Goal: Task Accomplishment & Management: Use online tool/utility

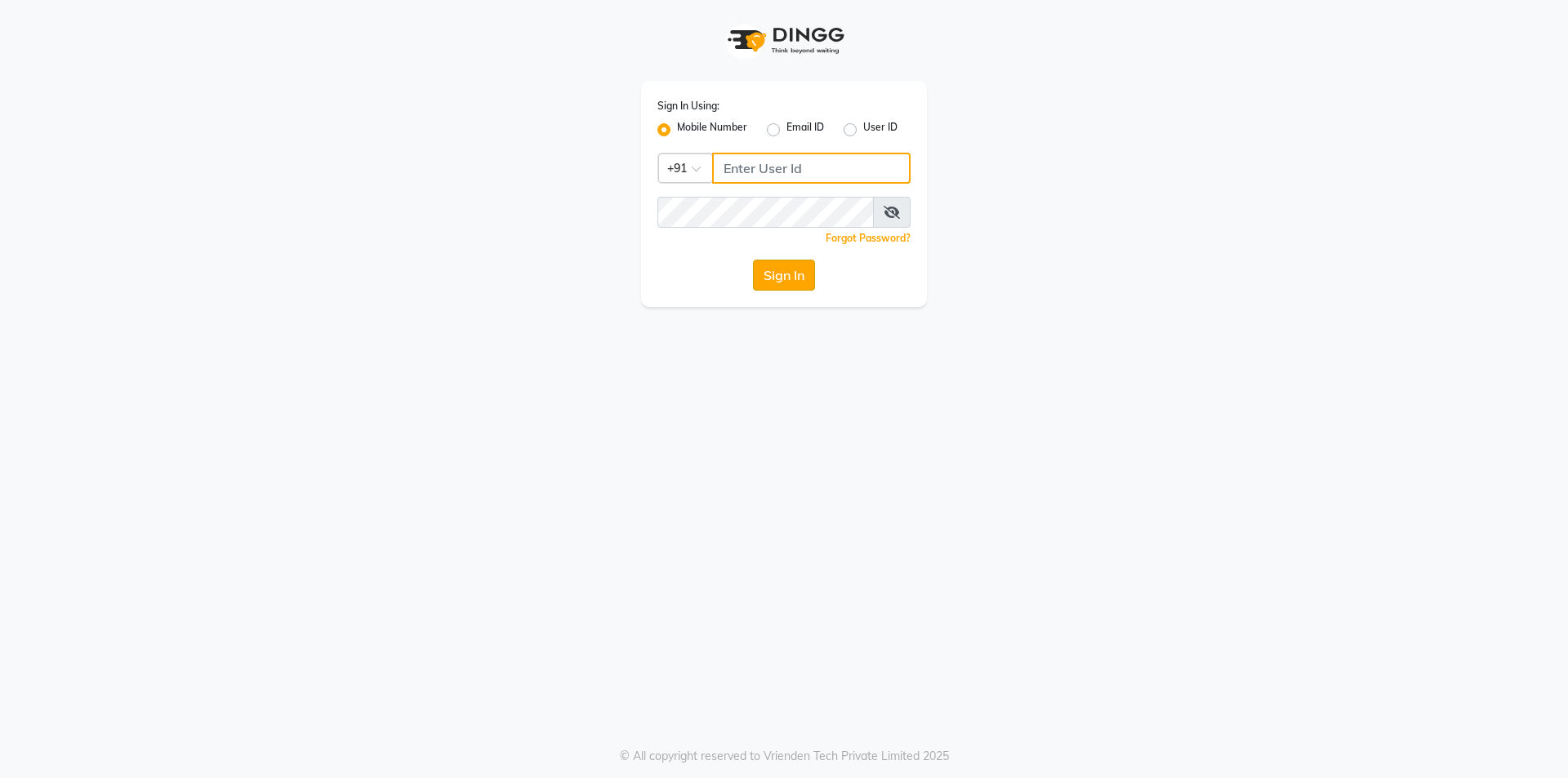
type input "9842744220"
click at [789, 282] on button "Sign In" at bounding box center [783, 276] width 62 height 31
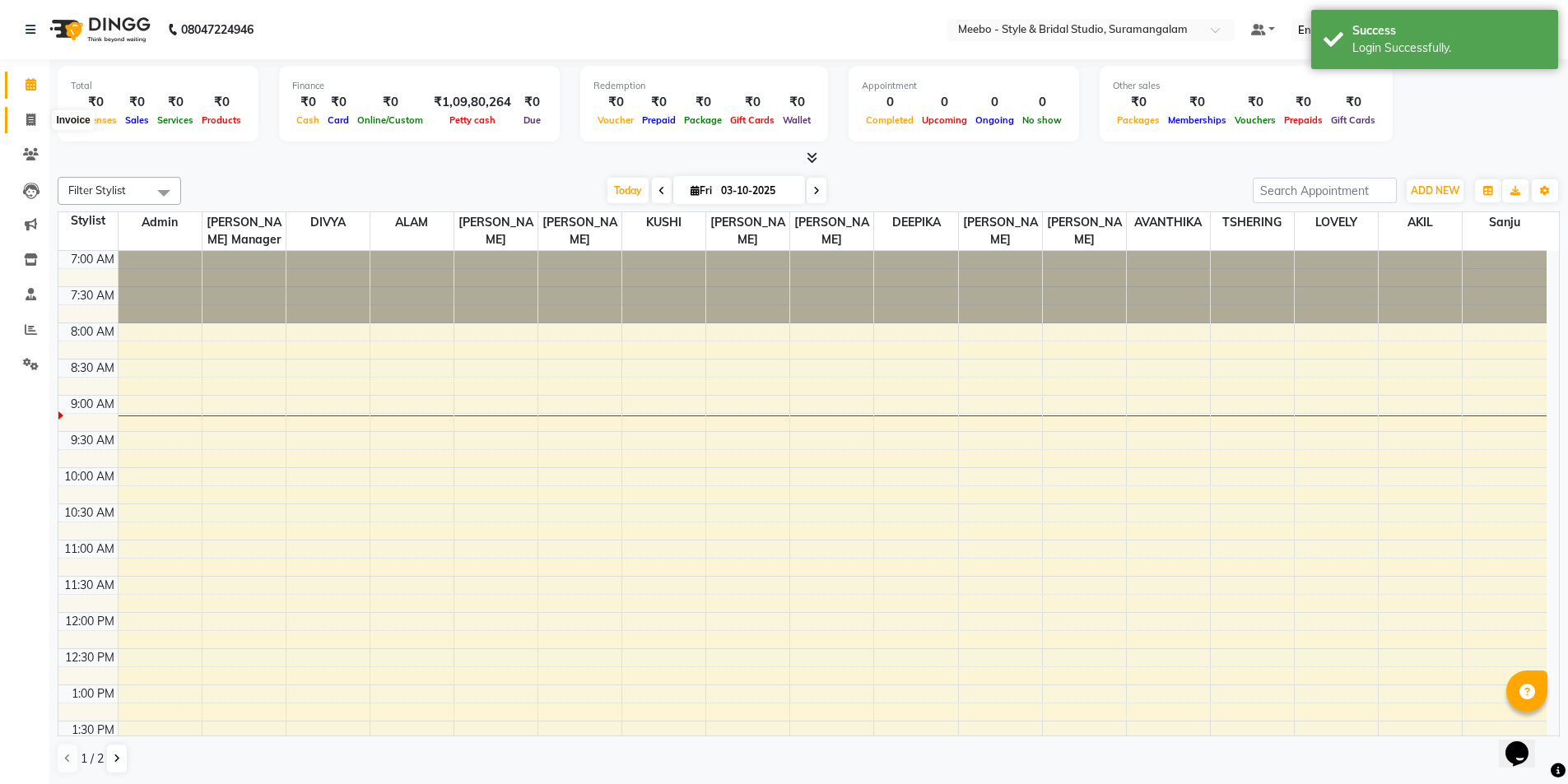
click at [28, 118] on icon at bounding box center [31, 119] width 9 height 13
select select "12"
select select "service"
